Goal: Information Seeking & Learning: Learn about a topic

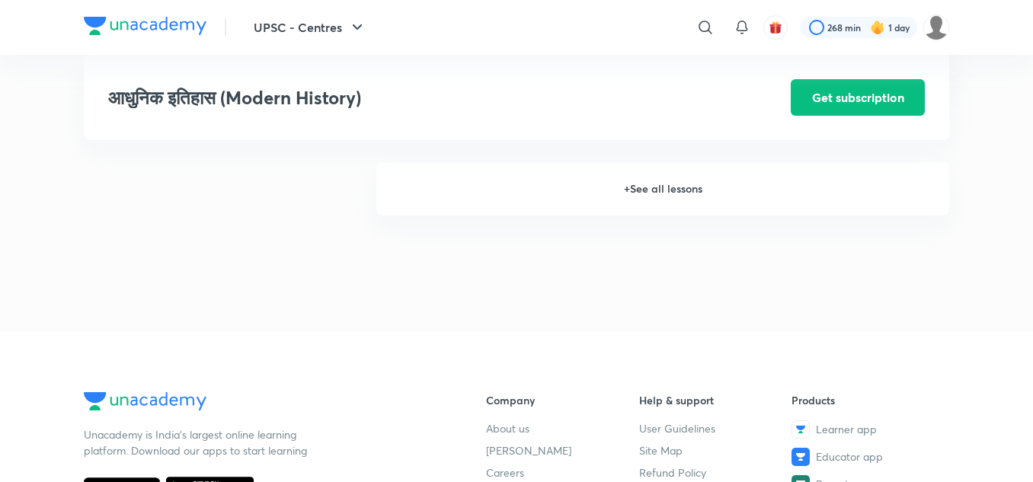
click at [670, 197] on h6 "+ See all lessons" at bounding box center [662, 188] width 573 height 53
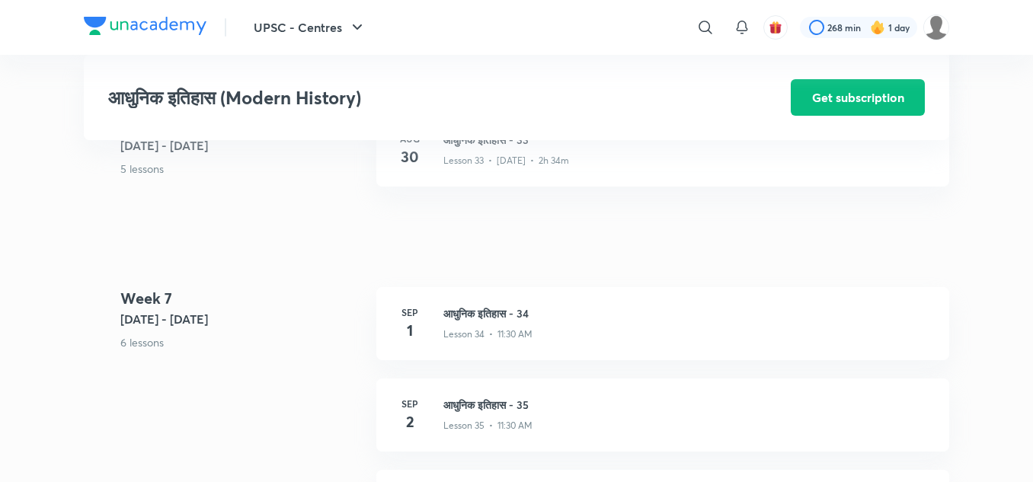
scroll to position [3891, 0]
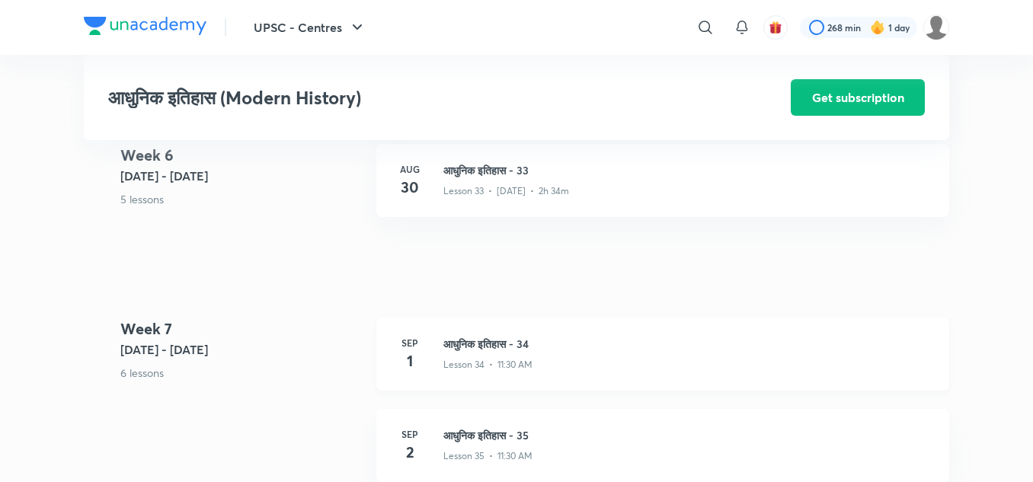
click at [516, 345] on h3 "आधुनिक इतिहास - 34" at bounding box center [687, 344] width 488 height 16
